Goal: Task Accomplishment & Management: Manage account settings

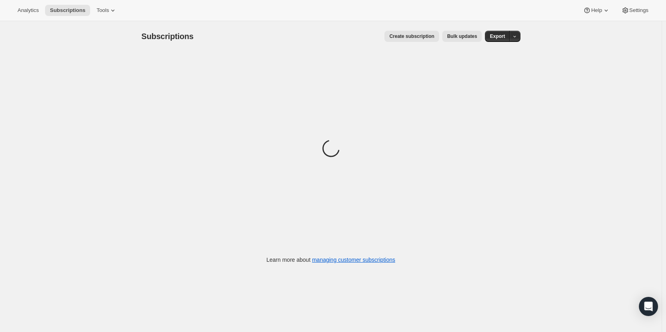
click at [102, 18] on div "Analytics Subscriptions Tools Help Settings" at bounding box center [333, 10] width 666 height 21
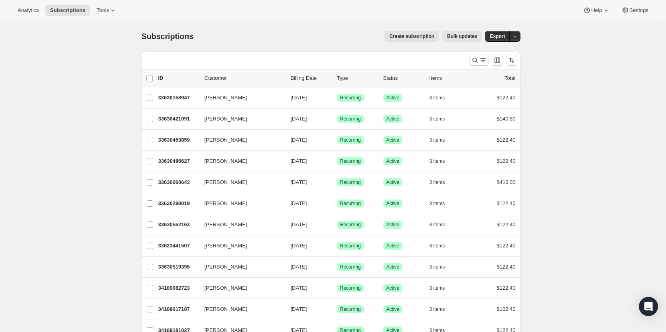
click at [103, 15] on button "Tools" at bounding box center [107, 10] width 30 height 11
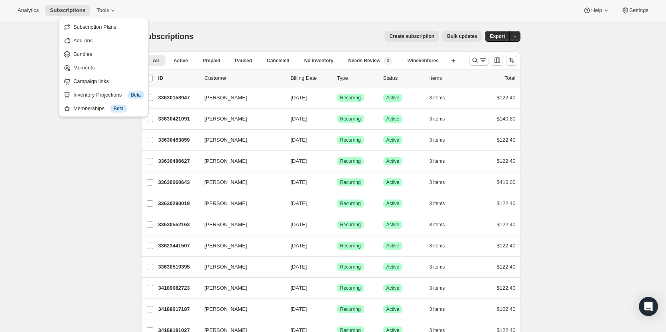
click at [328, 15] on div "Analytics Subscriptions Tools Help Settings" at bounding box center [333, 10] width 666 height 21
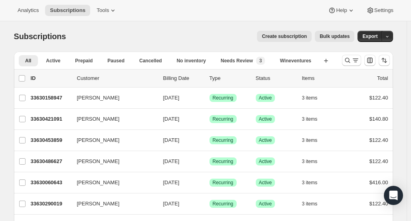
click at [351, 62] on icon "Search and filter results" at bounding box center [348, 60] width 8 height 8
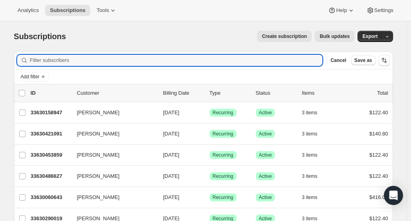
click at [109, 12] on icon at bounding box center [113, 10] width 8 height 8
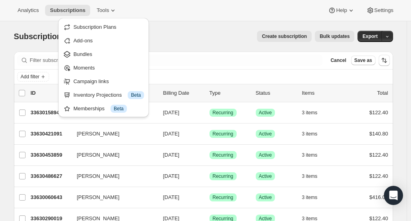
click at [94, 54] on span "Bundles" at bounding box center [108, 54] width 71 height 8
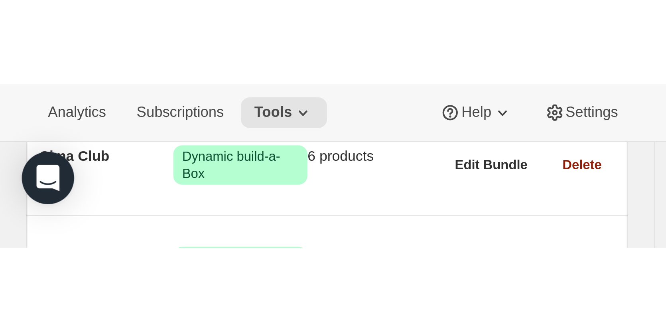
scroll to position [81, 0]
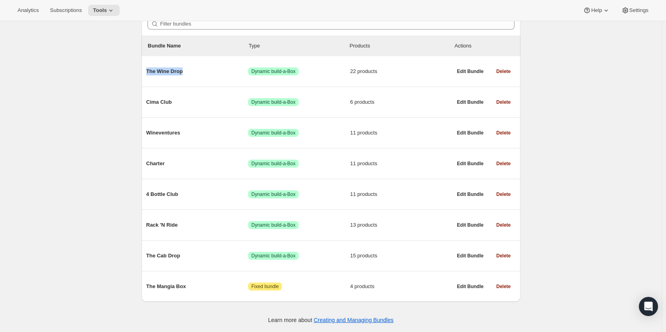
drag, startPoint x: 188, startPoint y: 71, endPoint x: 147, endPoint y: 74, distance: 41.2
click at [147, 74] on div "The Wine Drop Success Dynamic build-a-Box 22 products Edit Bundle Delete" at bounding box center [331, 71] width 379 height 30
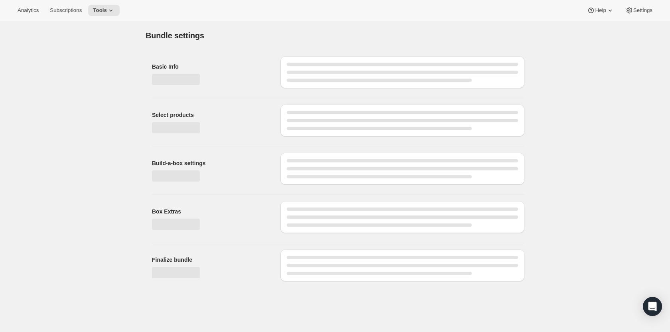
type input "The Wine Drop"
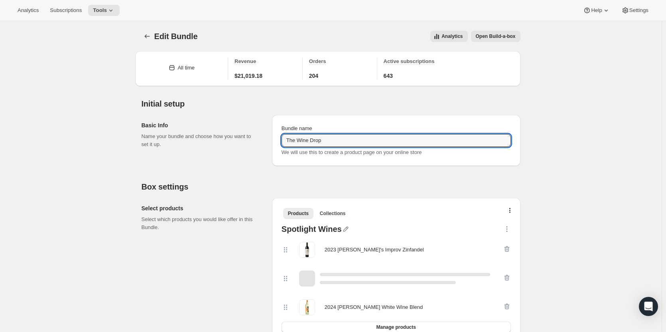
drag, startPoint x: 361, startPoint y: 136, endPoint x: 278, endPoint y: 141, distance: 83.2
click at [278, 141] on div "Bundle name The Wine Drop We will use this to create a product page on your onl…" at bounding box center [396, 140] width 249 height 51
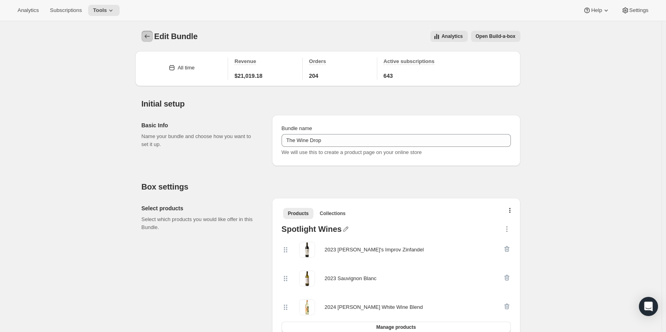
click at [151, 37] on icon "Bundles" at bounding box center [147, 36] width 8 height 8
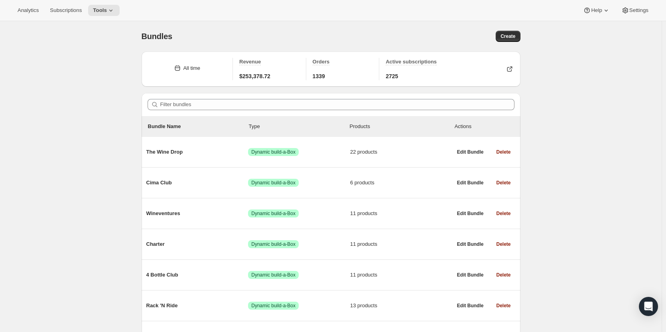
click at [199, 180] on span "Cima Club" at bounding box center [197, 183] width 102 height 8
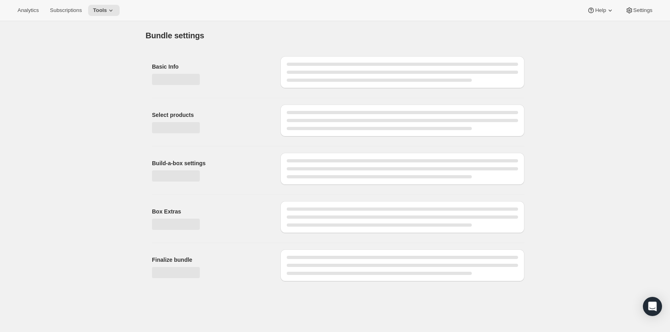
type input "Cima Club"
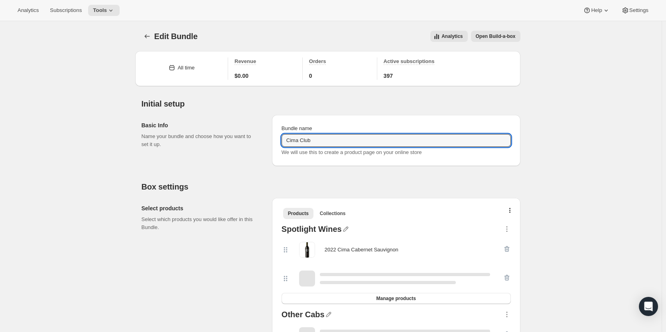
drag, startPoint x: 328, startPoint y: 143, endPoint x: 261, endPoint y: 145, distance: 67.9
click at [261, 145] on div "Basic Info Name your bundle and choose how you want to set it up. Bundle name C…" at bounding box center [331, 137] width 379 height 57
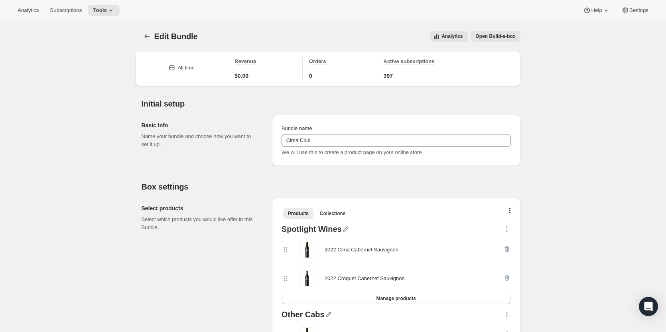
click at [149, 34] on icon "Bundles" at bounding box center [147, 36] width 8 height 8
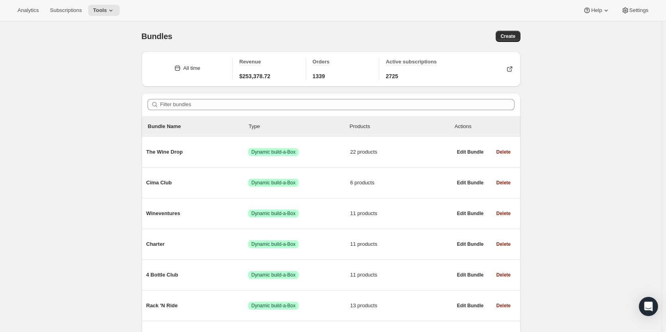
click at [206, 206] on div "Wineventures Success Dynamic build-a-Box 11 products" at bounding box center [299, 213] width 306 height 21
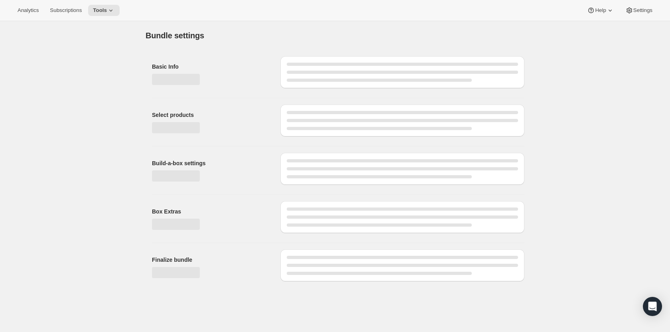
type input "Wineventures"
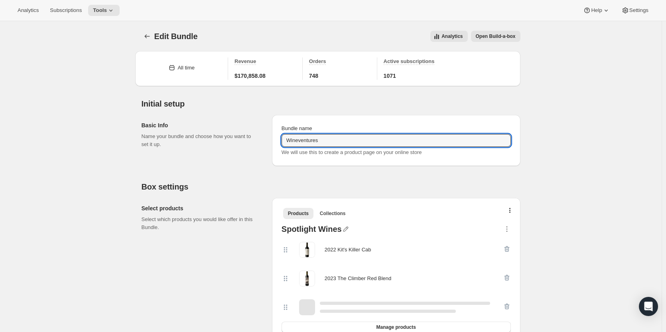
drag, startPoint x: 334, startPoint y: 142, endPoint x: 267, endPoint y: 136, distance: 67.2
click at [267, 137] on div "Basic Info Name your bundle and choose how you want to set it up. Bundle name W…" at bounding box center [331, 137] width 379 height 57
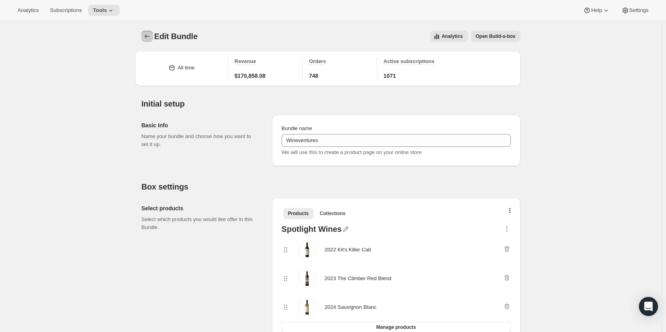
click at [151, 38] on icon "Bundles" at bounding box center [147, 36] width 8 height 8
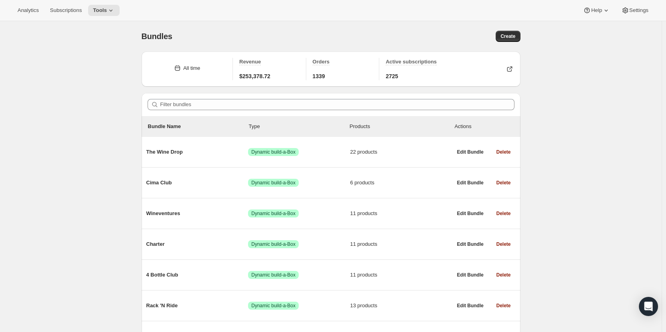
click at [195, 233] on div "Charter Success Dynamic build-a-Box 11 products Edit Bundle Delete" at bounding box center [331, 244] width 379 height 30
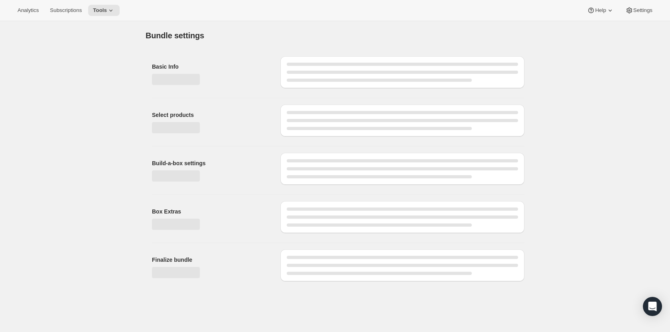
type input "Charter"
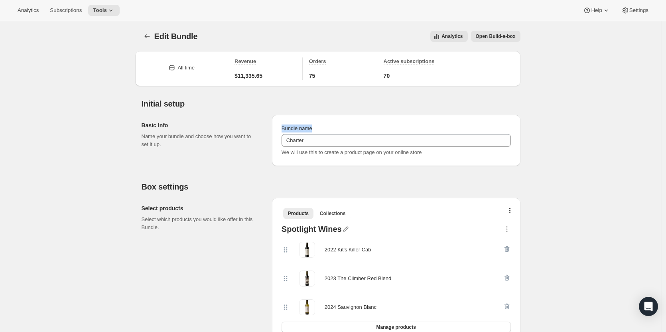
drag, startPoint x: 327, startPoint y: 133, endPoint x: 287, endPoint y: 140, distance: 41.0
click at [267, 140] on div "Basic Info Name your bundle and choose how you want to set it up. Bundle name C…" at bounding box center [331, 137] width 379 height 57
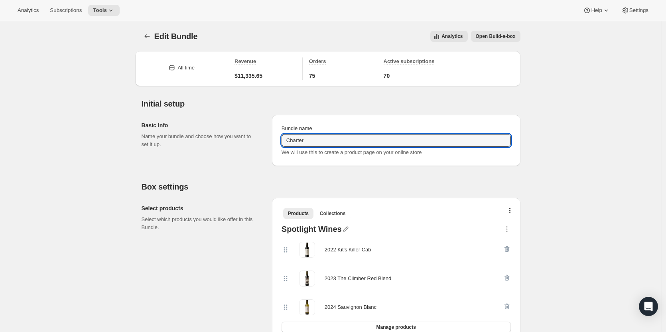
drag, startPoint x: 309, startPoint y: 143, endPoint x: 259, endPoint y: 144, distance: 50.3
click at [259, 145] on div "Basic Info Name your bundle and choose how you want to set it up. Bundle name C…" at bounding box center [331, 137] width 379 height 57
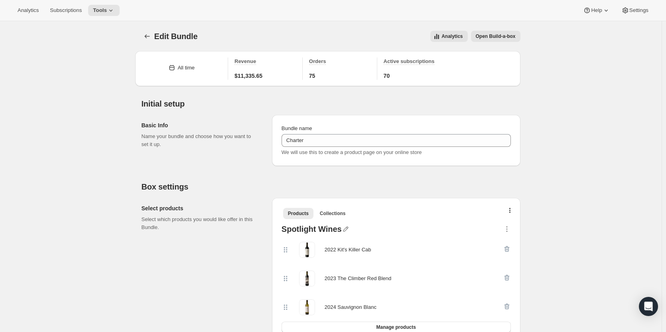
click at [147, 39] on icon "Bundles" at bounding box center [147, 36] width 8 height 8
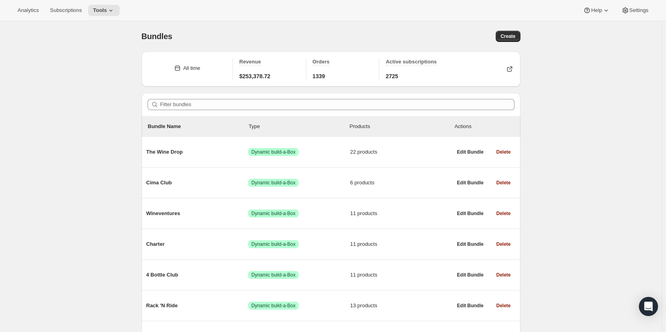
click at [232, 279] on span "4 Bottle Club" at bounding box center [197, 275] width 102 height 8
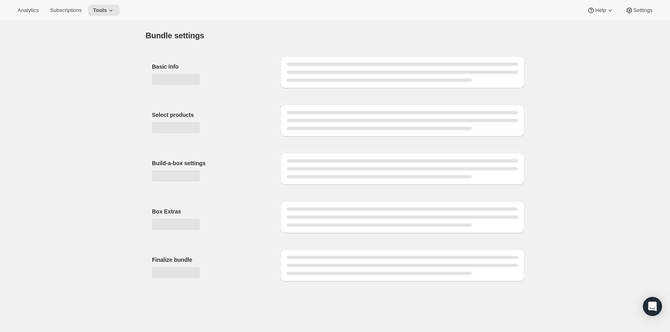
type input "4 Bottle Club"
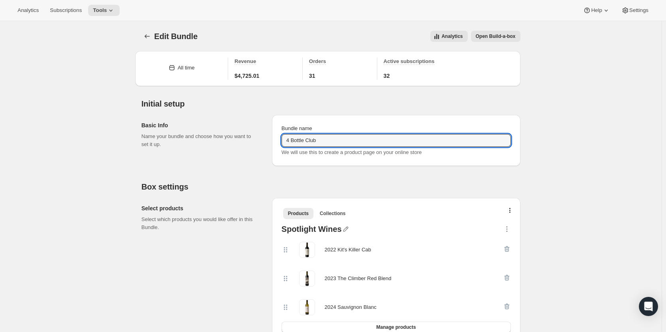
drag, startPoint x: 329, startPoint y: 143, endPoint x: 267, endPoint y: 145, distance: 61.9
click at [267, 145] on div "Basic Info Name your bundle and choose how you want to set it up. Bundle name 4…" at bounding box center [331, 137] width 379 height 57
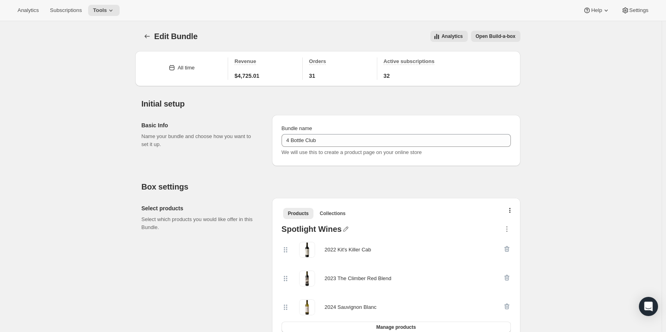
click at [148, 37] on icon "Bundles" at bounding box center [147, 36] width 8 height 8
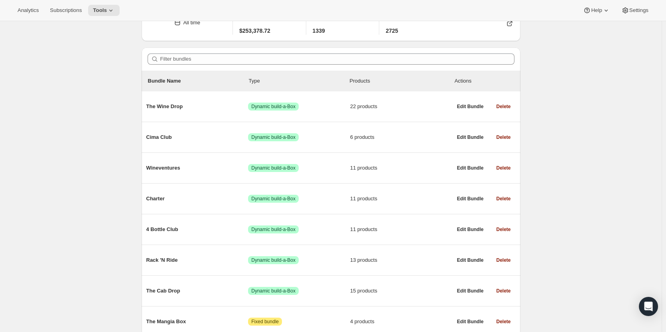
scroll to position [80, 0]
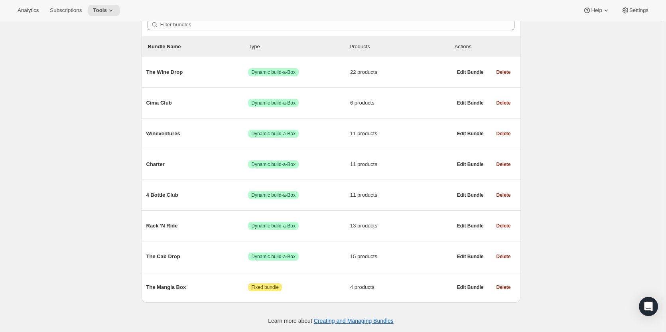
click at [202, 225] on span "Rack 'N Ride" at bounding box center [197, 226] width 102 height 8
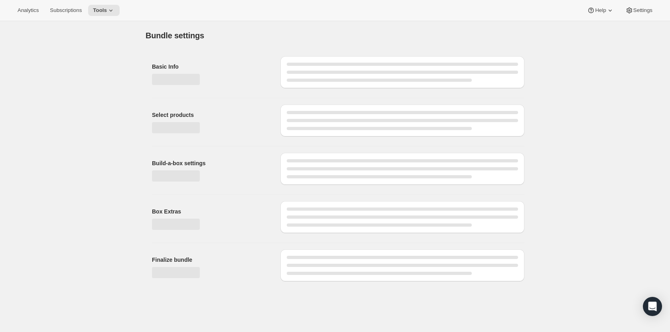
type input "Rack 'N Ride"
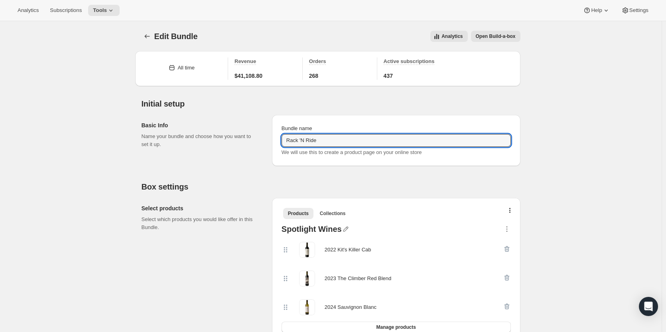
drag, startPoint x: 327, startPoint y: 138, endPoint x: 246, endPoint y: 140, distance: 81.0
click at [246, 140] on div "Basic Info Name your bundle and choose how you want to set it up. Bundle name R…" at bounding box center [331, 137] width 379 height 57
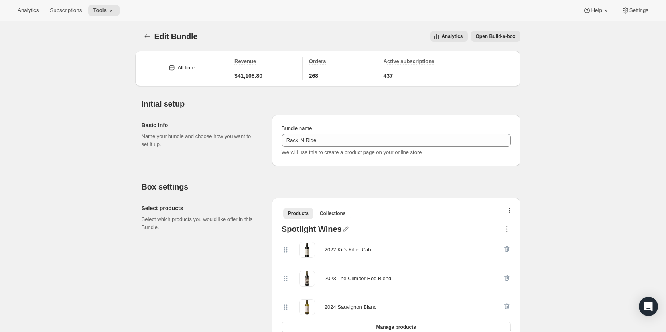
click at [148, 34] on icon "Bundles" at bounding box center [147, 36] width 8 height 8
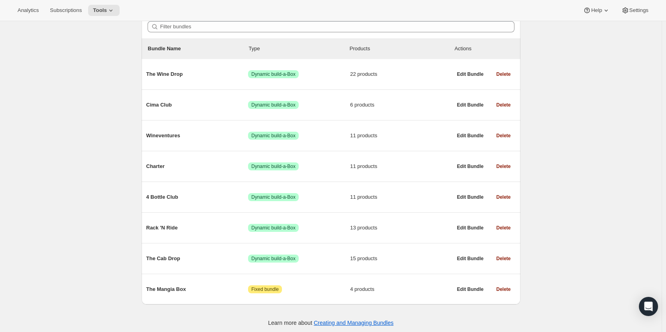
scroll to position [81, 0]
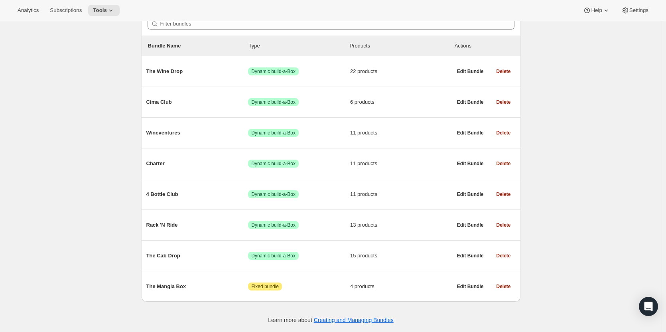
click at [221, 264] on div "The Cab Drop Success Dynamic build-a-Box 15 products" at bounding box center [299, 255] width 306 height 21
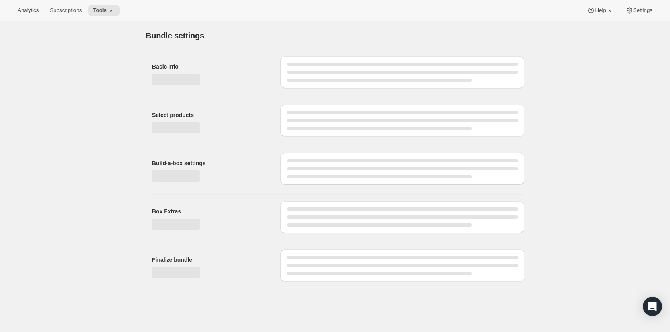
type input "The Cab Drop"
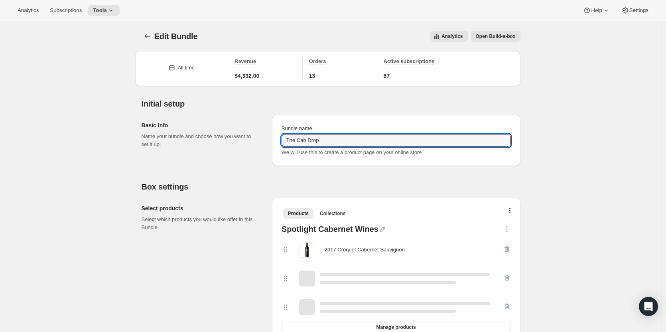
drag, startPoint x: 329, startPoint y: 141, endPoint x: 252, endPoint y: 140, distance: 77.0
click at [252, 140] on div "Basic Info Name your bundle and choose how you want to set it up. Bundle name T…" at bounding box center [331, 137] width 379 height 57
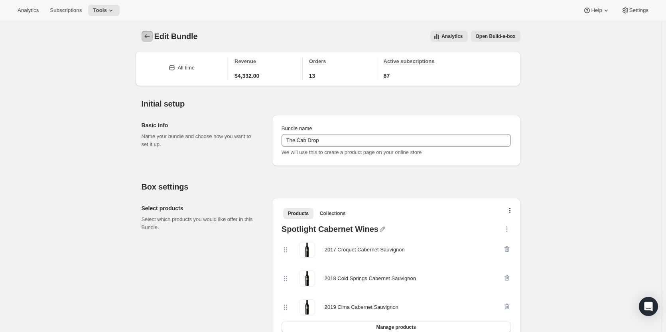
click at [148, 40] on icon "Bundles" at bounding box center [147, 36] width 8 height 8
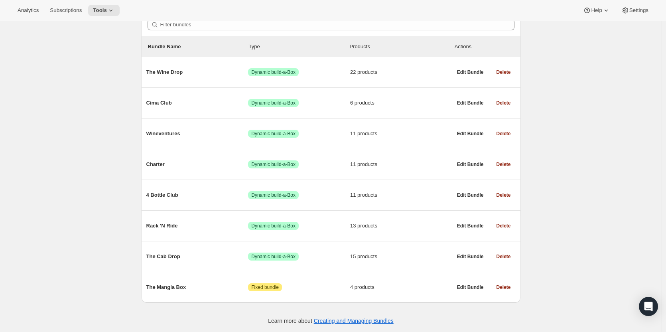
scroll to position [81, 0]
click at [208, 279] on div "The Mangia Box Attention Fixed bundle 4 products" at bounding box center [299, 286] width 306 height 21
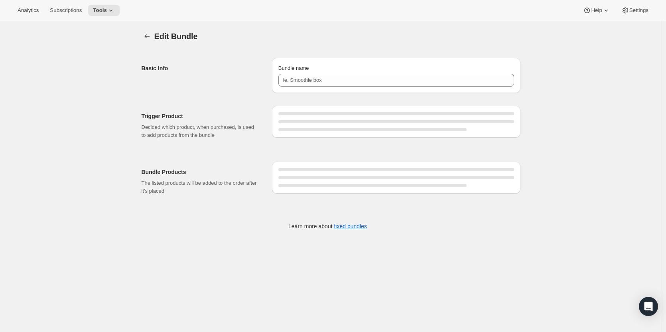
type input "The Mangia Box"
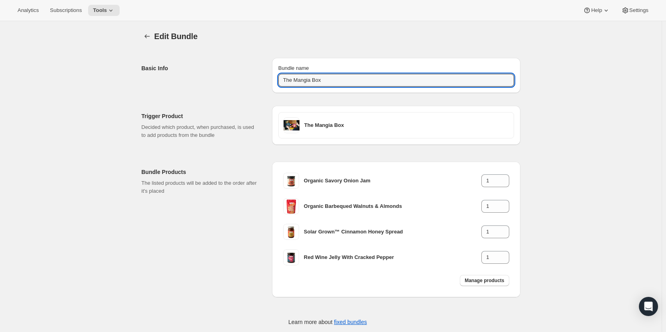
drag, startPoint x: 340, startPoint y: 84, endPoint x: 259, endPoint y: 97, distance: 82.5
click at [259, 97] on div "Basic Info Bundle name The Mangia Box Trigger Product Decided which product, wh…" at bounding box center [328, 189] width 386 height 289
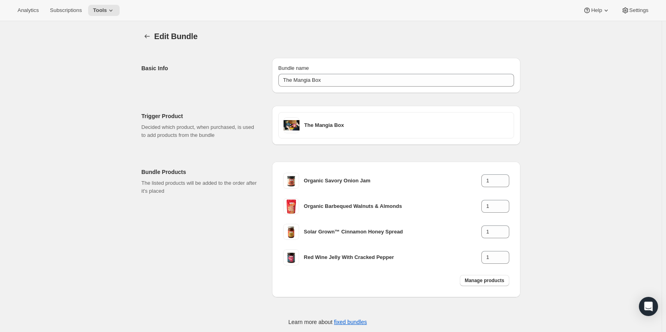
click at [146, 36] on icon "Bundles" at bounding box center [147, 36] width 8 height 8
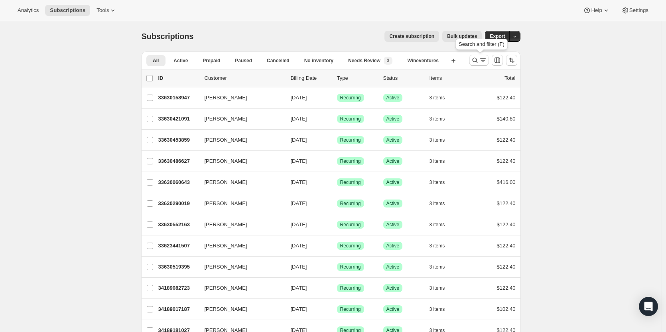
click at [476, 57] on icon "Search and filter results" at bounding box center [475, 60] width 8 height 8
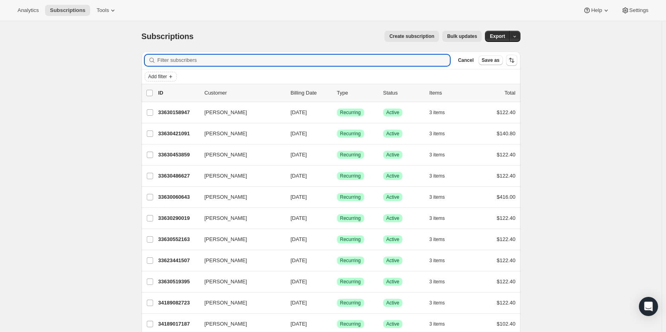
click at [158, 75] on span "Add filter" at bounding box center [157, 76] width 19 height 6
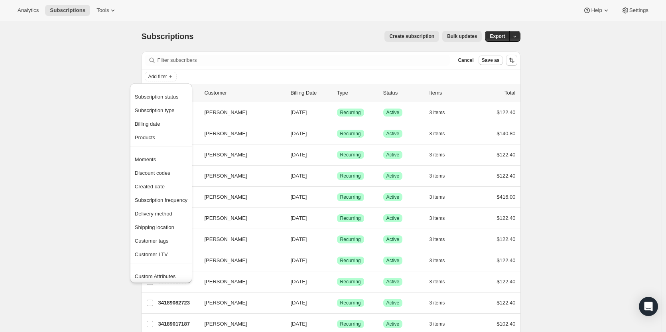
click at [147, 98] on span "Subscription status" at bounding box center [157, 97] width 44 height 6
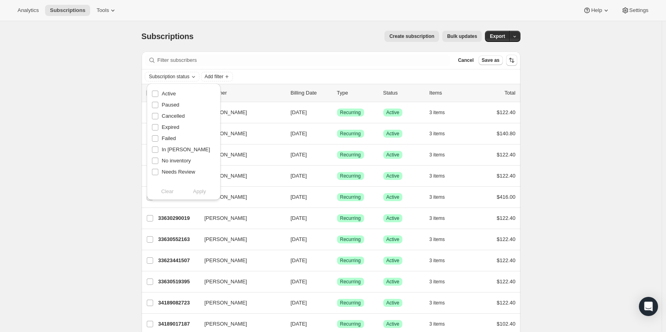
click at [155, 92] on input "Active" at bounding box center [155, 94] width 6 height 6
checkbox input "true"
click at [156, 104] on input "Paused" at bounding box center [155, 105] width 6 height 6
checkbox input "true"
click at [208, 190] on button "Apply" at bounding box center [200, 191] width 42 height 13
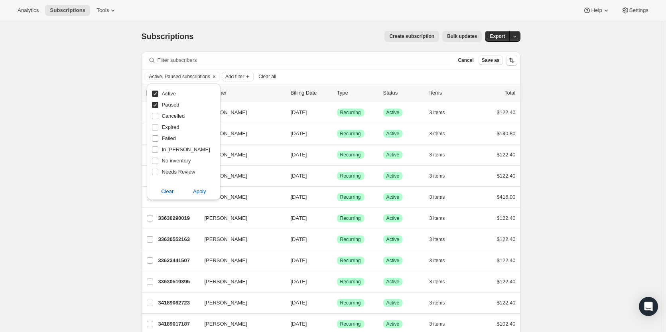
click at [250, 79] on icon "Add filter" at bounding box center [248, 76] width 6 height 6
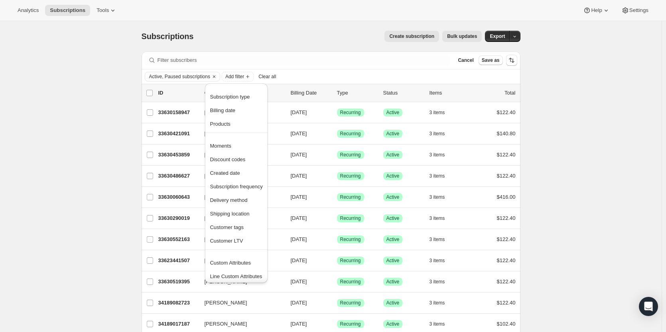
click at [243, 173] on span "Created date" at bounding box center [236, 173] width 53 height 8
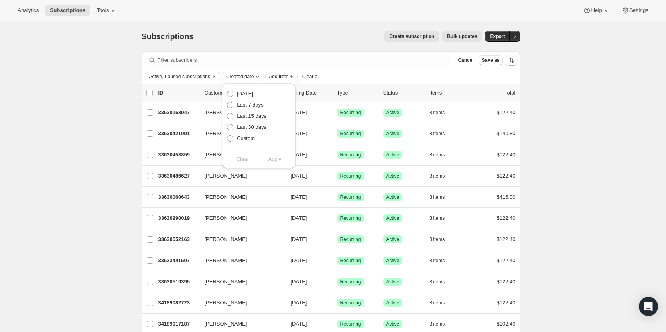
click at [231, 138] on span at bounding box center [230, 138] width 6 height 6
click at [227, 136] on input "Custom" at bounding box center [227, 135] width 0 height 0
radio input "true"
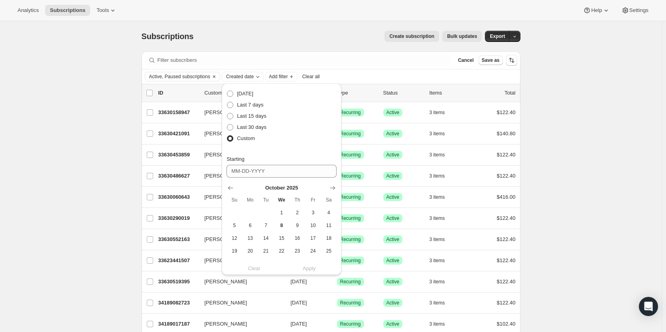
click at [228, 190] on icon "Show previous month, September 2025" at bounding box center [231, 188] width 8 height 8
click at [249, 212] on span "1" at bounding box center [250, 213] width 9 height 6
type input "09-01-2025"
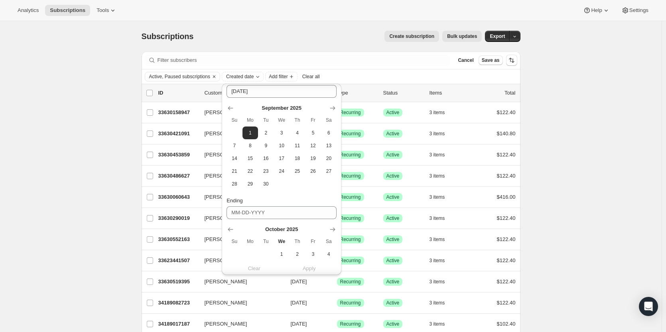
scroll to position [147, 0]
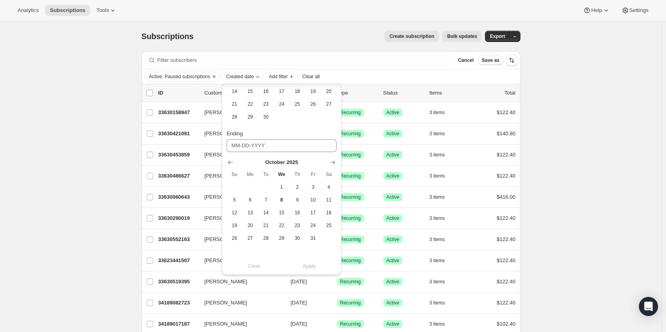
click at [227, 164] on icon "Show previous month, September 2025" at bounding box center [231, 162] width 8 height 8
click at [267, 235] on button "30" at bounding box center [266, 238] width 16 height 13
type input "09-30-2025"
click at [316, 263] on button "Apply" at bounding box center [309, 266] width 65 height 13
click at [326, 77] on span "Add filter" at bounding box center [316, 76] width 19 height 6
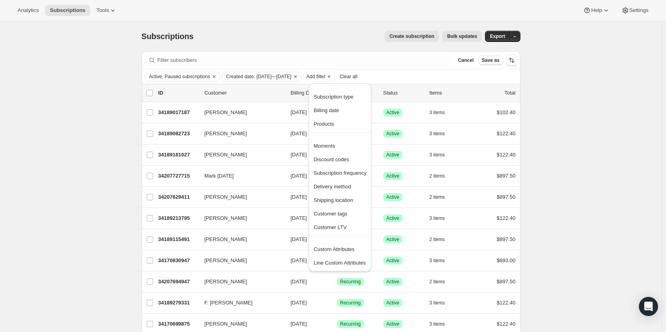
click at [349, 217] on span "Customer tags" at bounding box center [340, 214] width 53 height 8
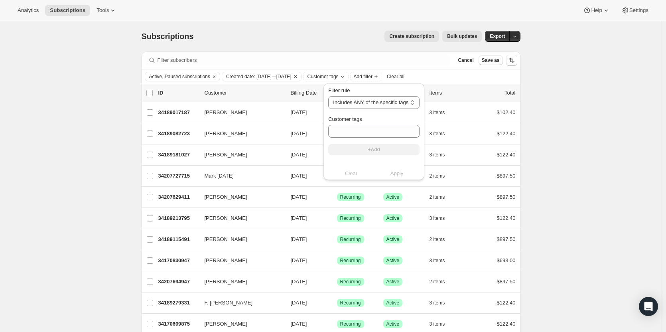
click at [373, 104] on select "Includes ANY of the specific tags Includes ALL of the specific tags Includes ON…" at bounding box center [373, 102] width 91 height 13
select select "all"
click at [328, 96] on select "Includes ANY of the specific tags Includes ALL of the specific tags Includes ON…" at bounding box center [373, 102] width 91 height 13
click at [359, 132] on input "Customer tags" at bounding box center [373, 131] width 90 height 13
click at [360, 127] on input "Customer tags" at bounding box center [373, 131] width 90 height 13
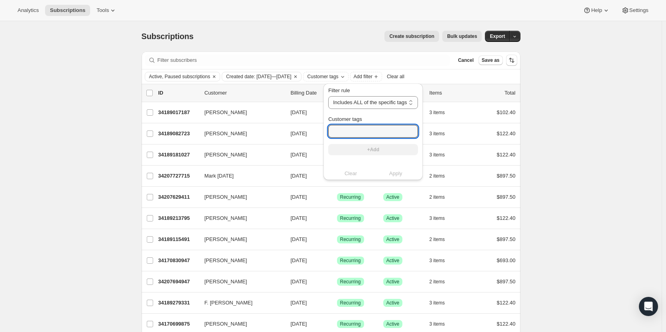
paste input "The Wine Drop"
type input "The Wine Drop"
click at [364, 148] on button "+Add" at bounding box center [373, 149] width 90 height 11
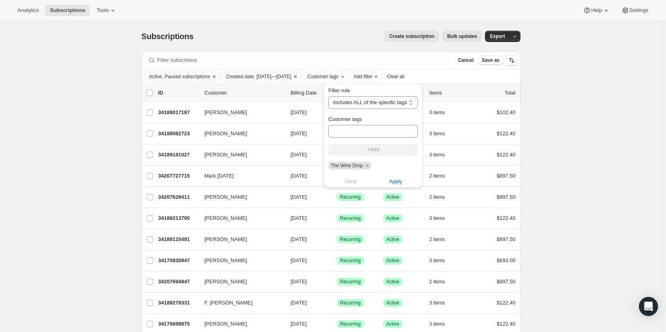
click at [394, 179] on span "Apply" at bounding box center [395, 182] width 13 height 8
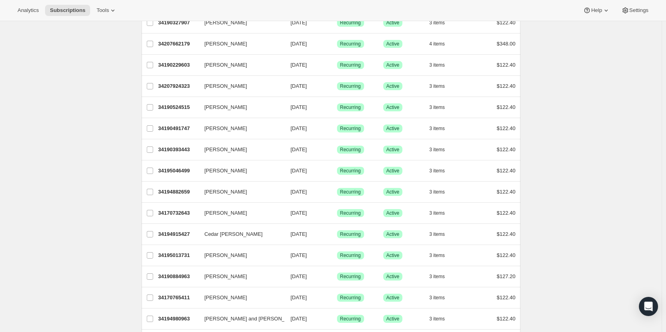
scroll to position [878, 0]
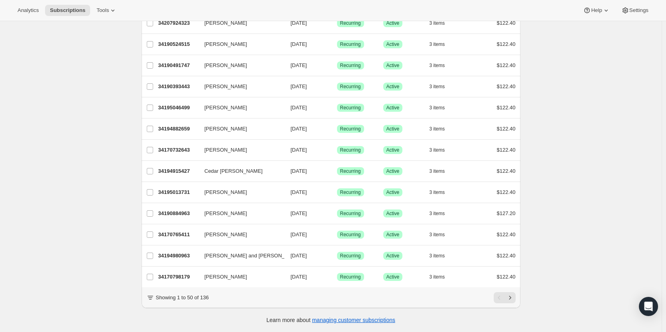
click at [192, 273] on p "34170798179" at bounding box center [178, 277] width 40 height 8
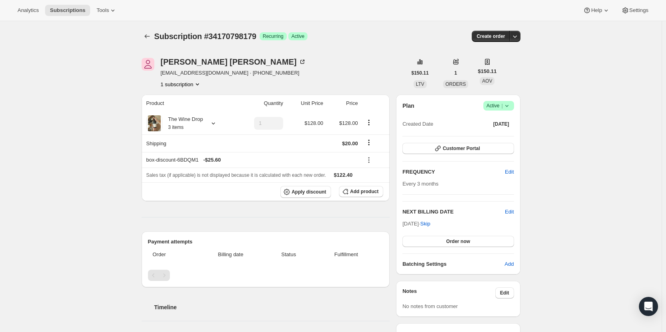
click at [150, 37] on icon "Subscriptions" at bounding box center [147, 36] width 8 height 8
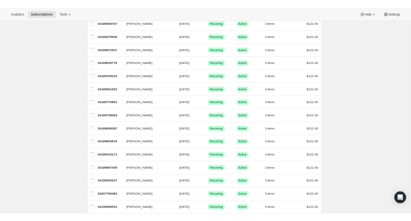
scroll to position [304, 0]
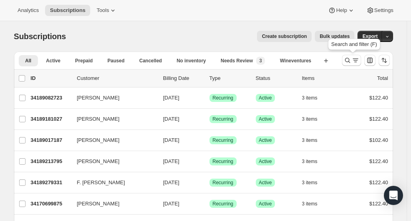
click at [347, 62] on icon "Search and filter results" at bounding box center [348, 60] width 8 height 8
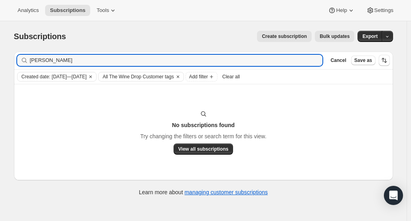
type input "[PERSON_NAME]"
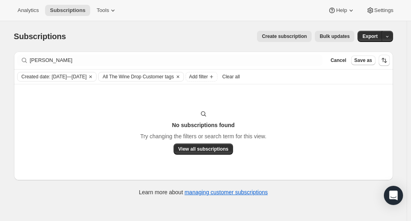
click at [240, 78] on span "Clear all" at bounding box center [231, 76] width 18 height 6
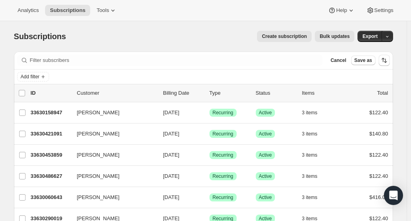
click at [339, 62] on span "Cancel" at bounding box center [338, 60] width 16 height 6
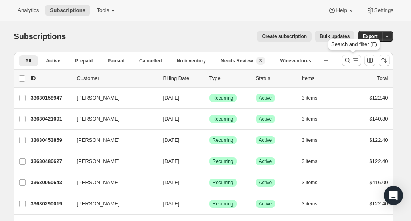
click at [348, 60] on icon "Search and filter results" at bounding box center [348, 60] width 8 height 8
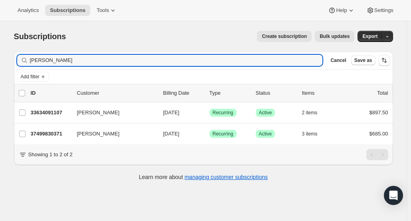
type input "[PERSON_NAME]"
click at [43, 115] on p "33634091107" at bounding box center [51, 113] width 40 height 8
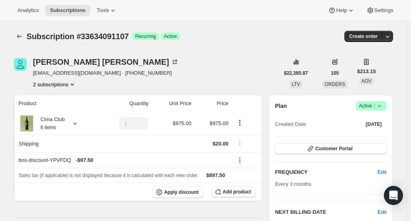
click at [332, 151] on button "Customer Portal" at bounding box center [330, 148] width 111 height 11
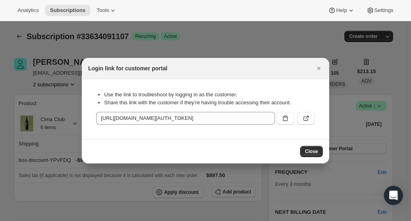
click at [305, 122] on button ":r33k:" at bounding box center [306, 118] width 18 height 13
click at [317, 67] on icon "Close" at bounding box center [319, 68] width 8 height 8
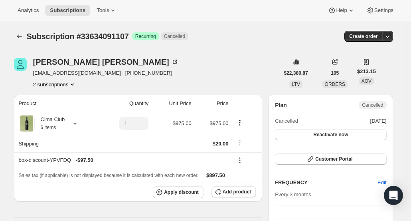
click at [21, 40] on icon "Subscriptions" at bounding box center [20, 36] width 8 height 8
